Goal: Transaction & Acquisition: Register for event/course

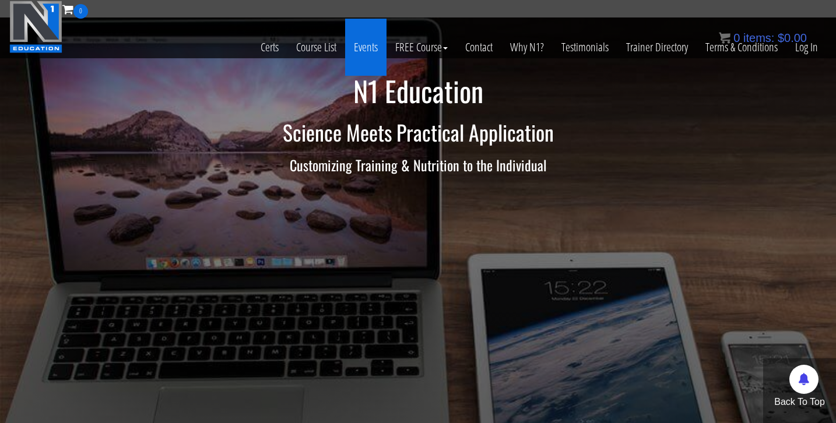
click at [358, 53] on link "Events" at bounding box center [365, 47] width 41 height 57
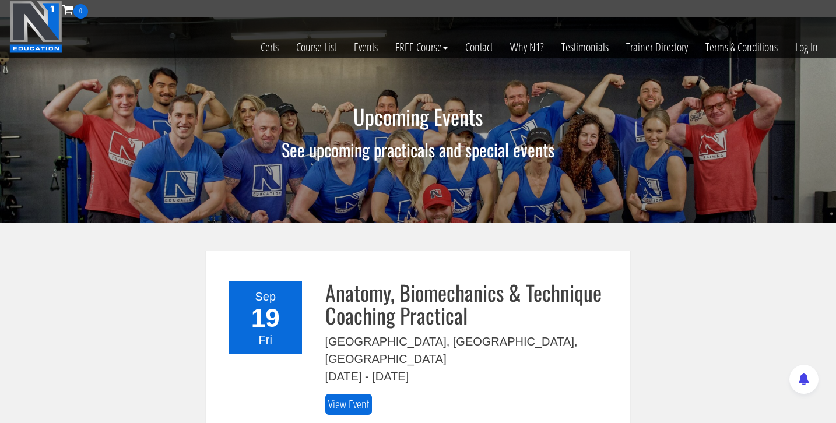
click at [262, 320] on div "19" at bounding box center [265, 319] width 59 height 26
click at [351, 394] on link "View Event" at bounding box center [348, 405] width 47 height 22
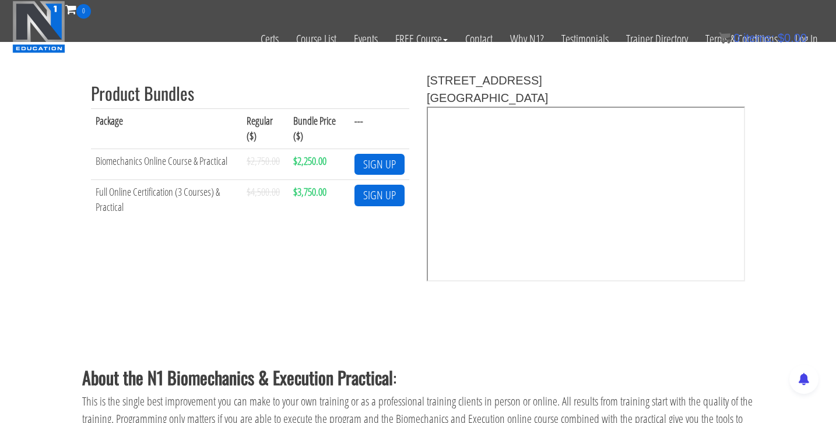
scroll to position [423, 0]
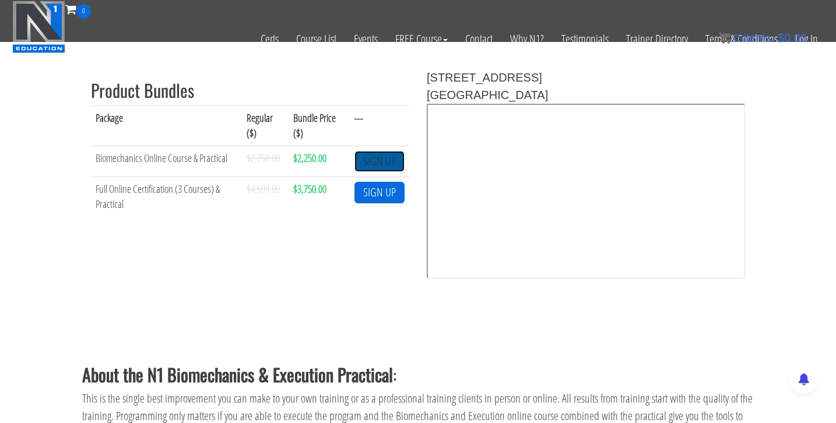
click at [388, 160] on link "SIGN UP" at bounding box center [380, 162] width 50 height 22
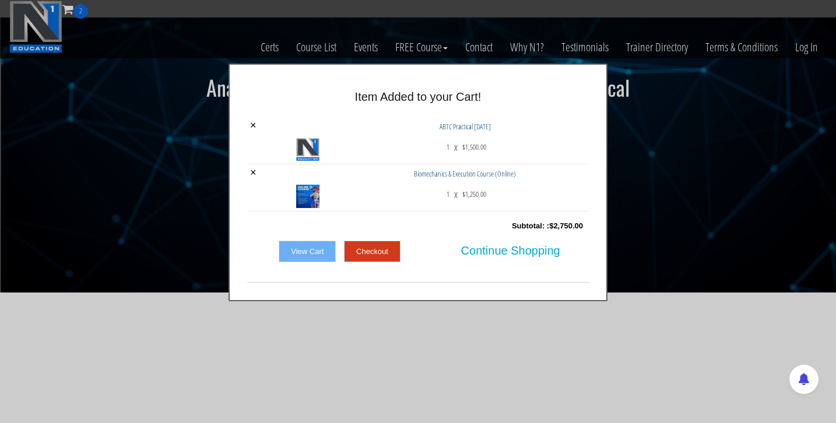
click at [375, 252] on link "Checkout" at bounding box center [372, 252] width 57 height 22
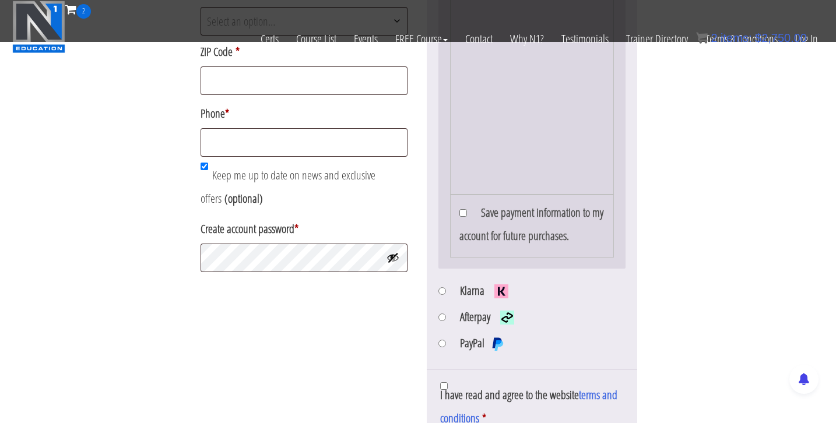
scroll to position [871, 0]
